Goal: Find specific page/section: Find specific page/section

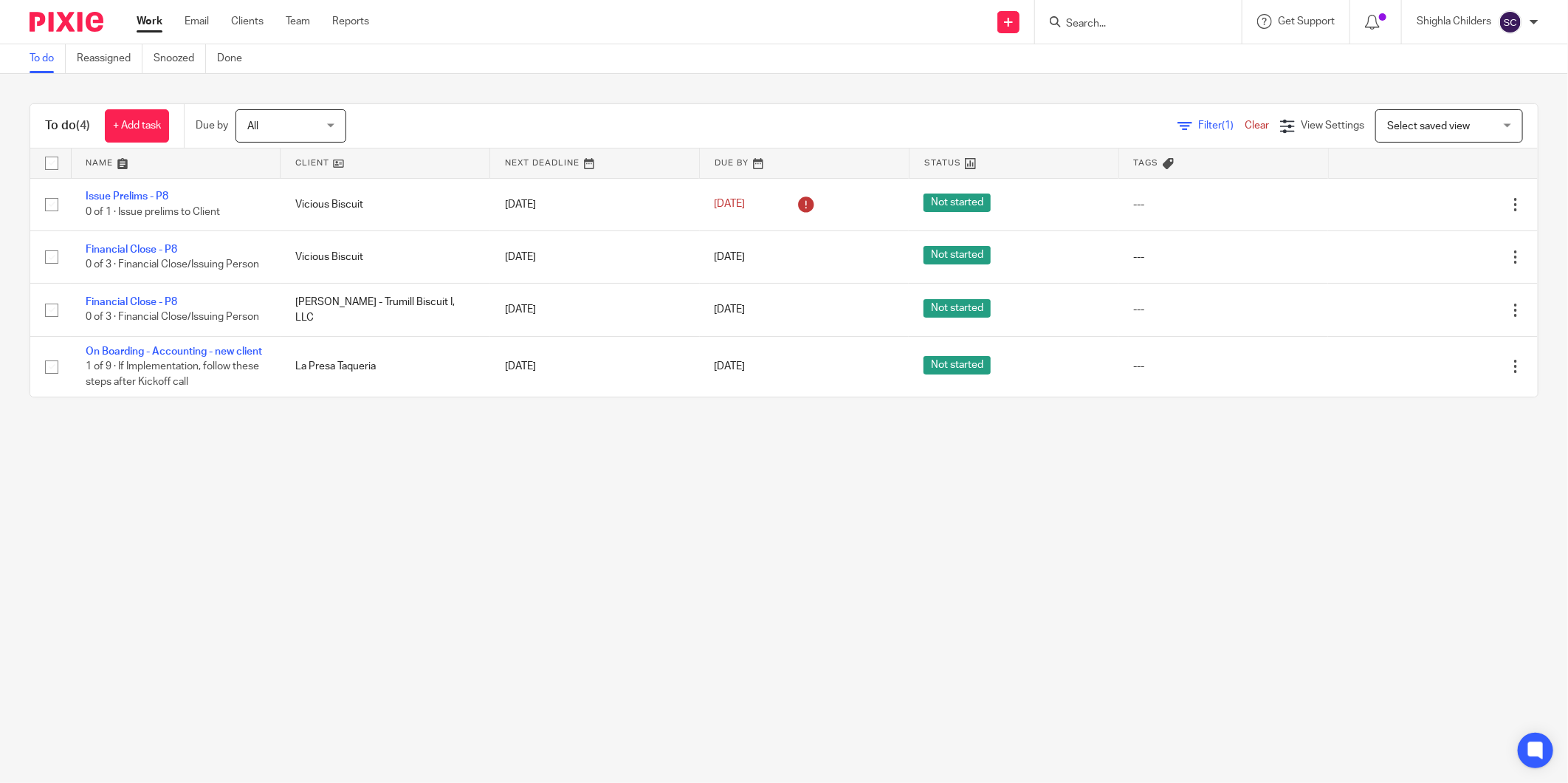
click at [1102, 19] on input "Search" at bounding box center [1131, 25] width 133 height 13
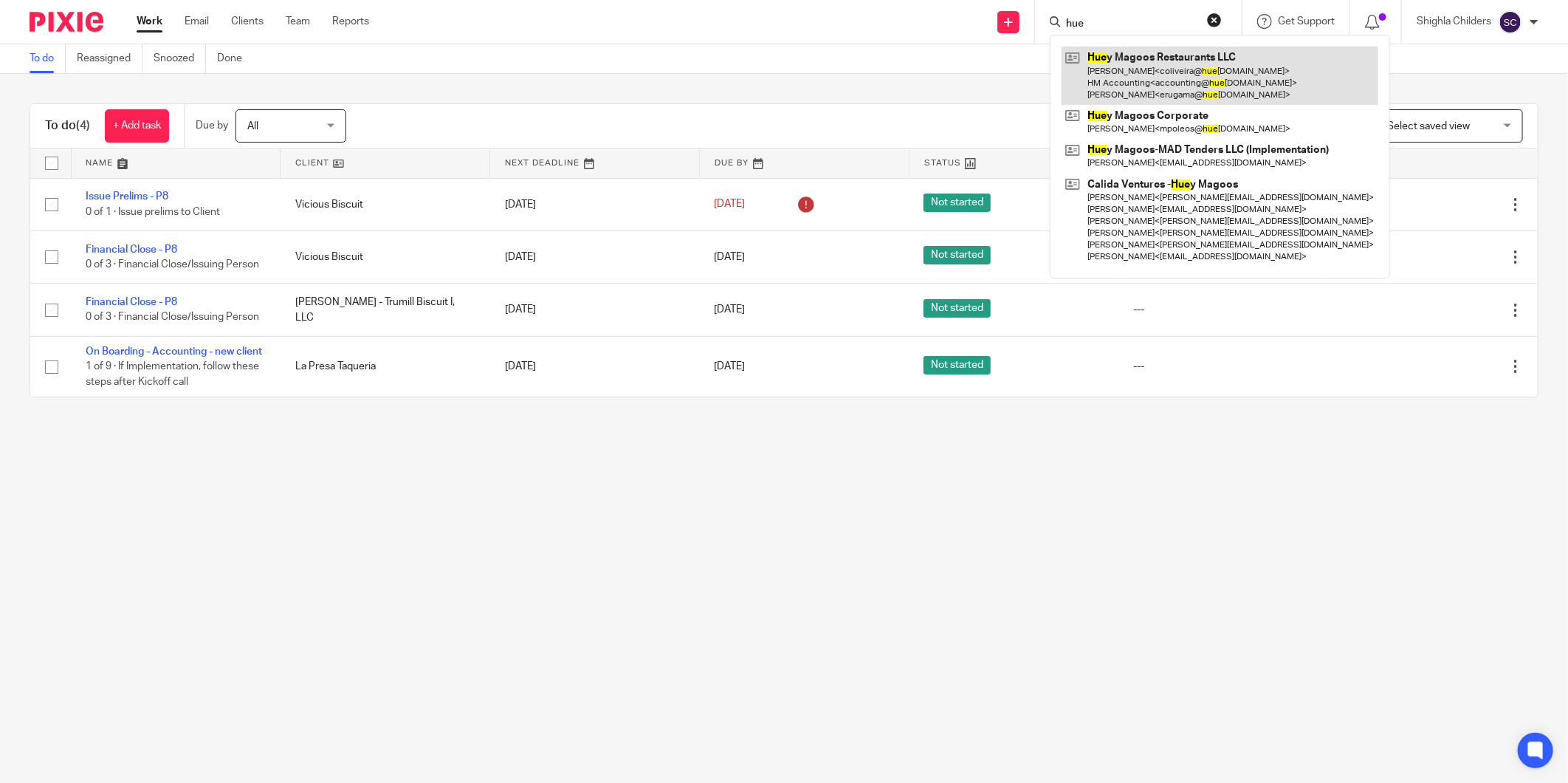
type input "hue"
click at [1176, 62] on link at bounding box center [1220, 76] width 317 height 59
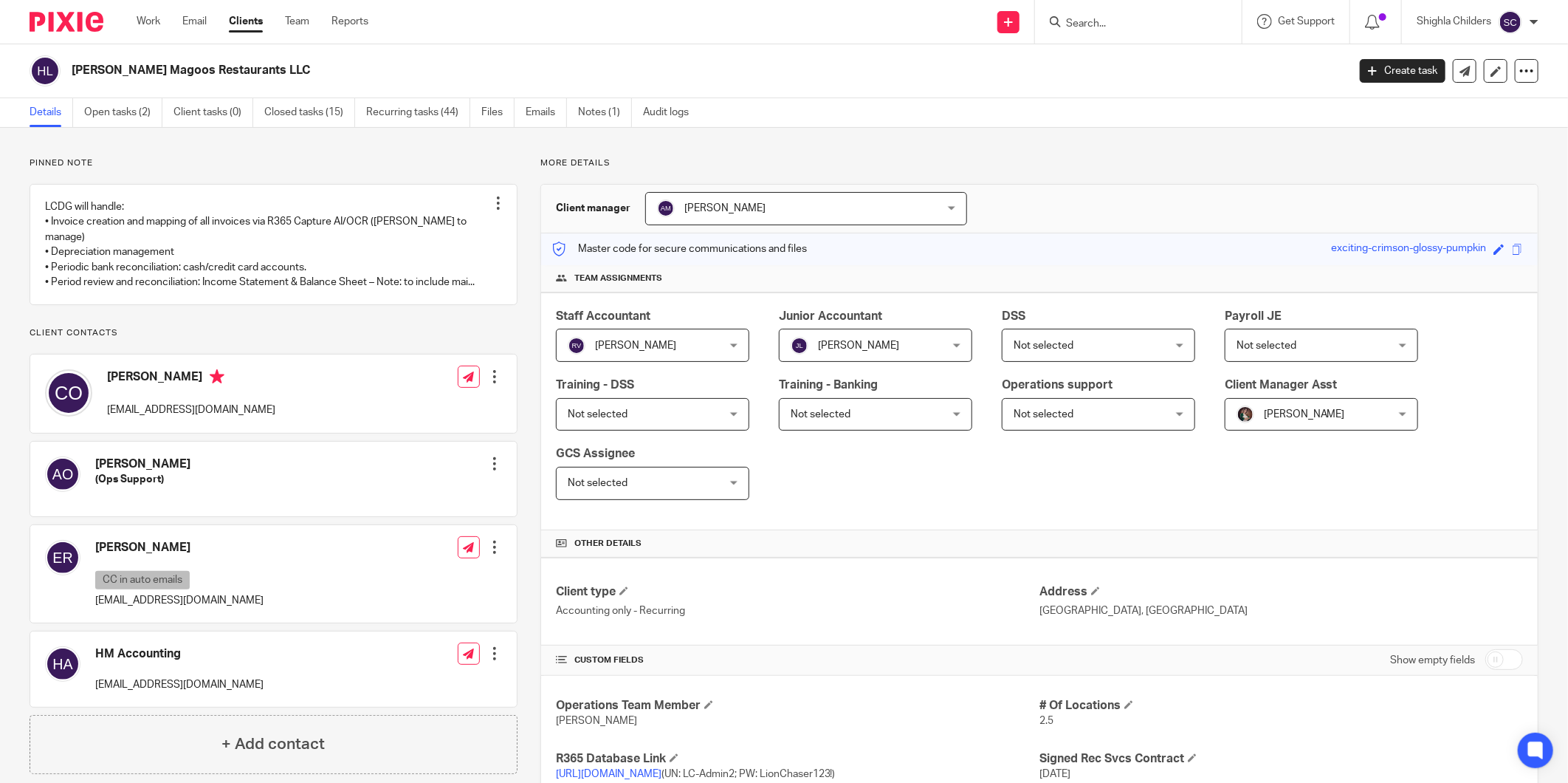
scroll to position [164, 0]
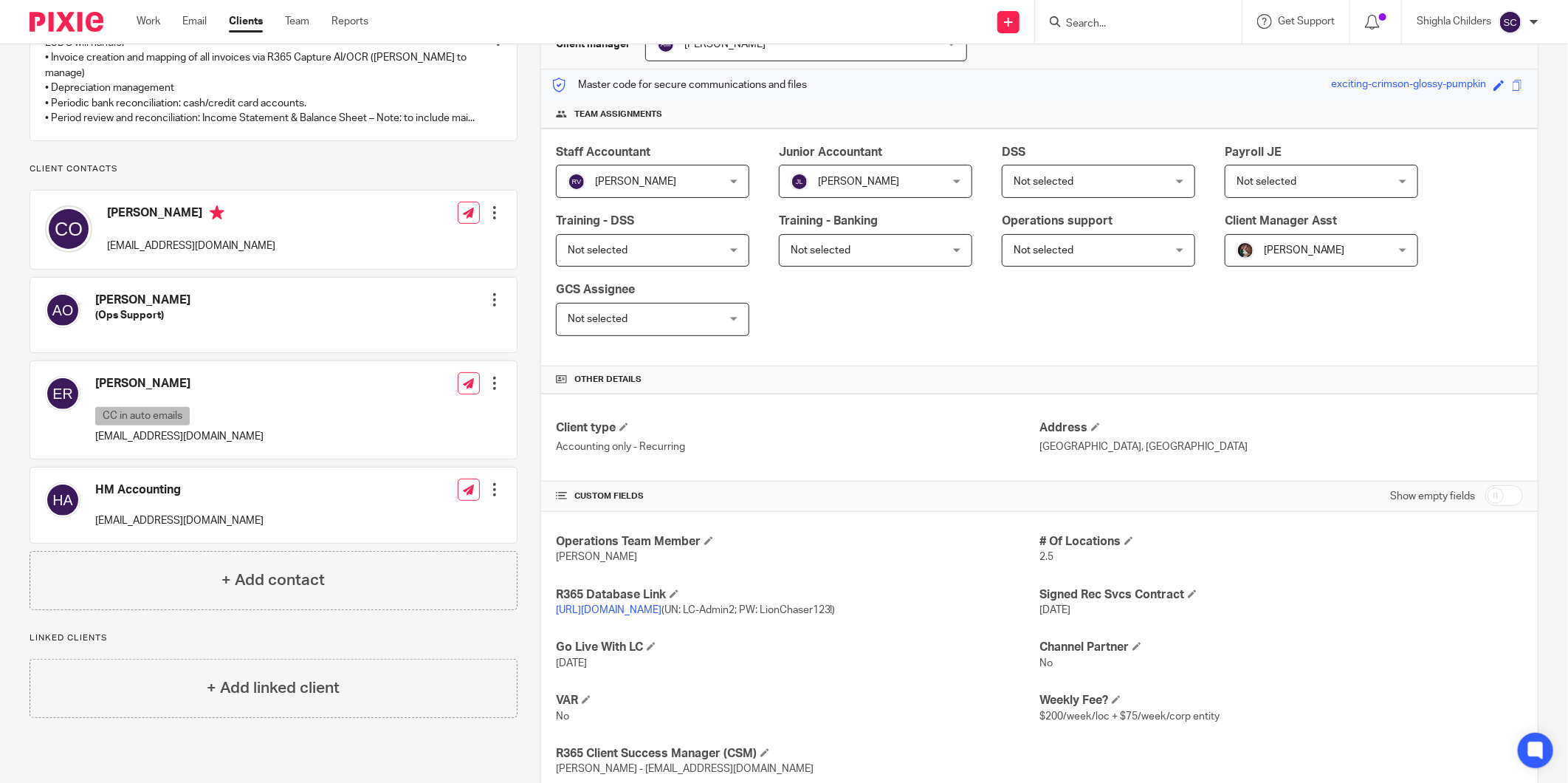
click at [662, 611] on link "https://hueymagoosllc.restaurant365.com/" at bounding box center [609, 609] width 106 height 10
